Goal: Transaction & Acquisition: Purchase product/service

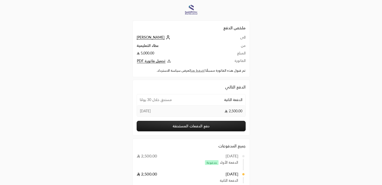
scroll to position [31, 0]
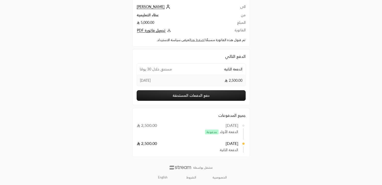
click at [192, 98] on button "دفع الدفعات المستحقة" at bounding box center [191, 95] width 109 height 11
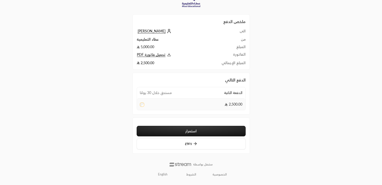
click at [191, 129] on button "استمرار" at bounding box center [191, 131] width 109 height 11
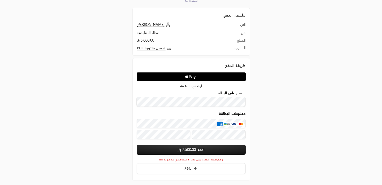
click at [184, 96] on div "الاسم على البطاقة" at bounding box center [191, 99] width 109 height 16
click at [204, 148] on button "ادفع 2,500.00" at bounding box center [191, 150] width 109 height 10
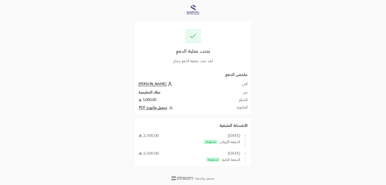
click at [157, 109] on span "تحميل فاتورة PDF" at bounding box center [153, 107] width 29 height 5
click at [217, 158] on span "مدفوعة" at bounding box center [212, 160] width 13 height 4
click at [220, 159] on div "الدفعة الثانية مدفوعة" at bounding box center [192, 159] width 93 height 5
drag, startPoint x: 229, startPoint y: 141, endPoint x: 210, endPoint y: 141, distance: 19.6
click at [210, 141] on div "الدفعة الأولى مدفوعة" at bounding box center [192, 142] width 93 height 5
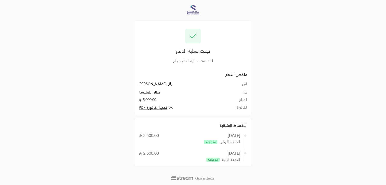
click at [234, 173] on div "نجحت عملية الدفع لقد تمت عملية الدفع بنجاح ملخص الدفع الى Rashad ali من عطاء ال…" at bounding box center [193, 92] width 118 height 178
drag, startPoint x: 236, startPoint y: 160, endPoint x: 195, endPoint y: 159, distance: 41.2
click at [195, 159] on div "الدفعة الثانية مدفوعة" at bounding box center [192, 159] width 93 height 5
click at [174, 150] on div "26/09/2025 2,500.00" at bounding box center [189, 153] width 102 height 6
click at [161, 106] on span "تحميل فاتورة PDF" at bounding box center [153, 107] width 29 height 5
